Goal: Task Accomplishment & Management: Use online tool/utility

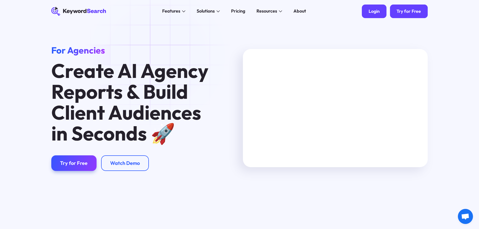
click at [373, 10] on div "Login" at bounding box center [374, 12] width 11 height 6
